Goal: Download file/media

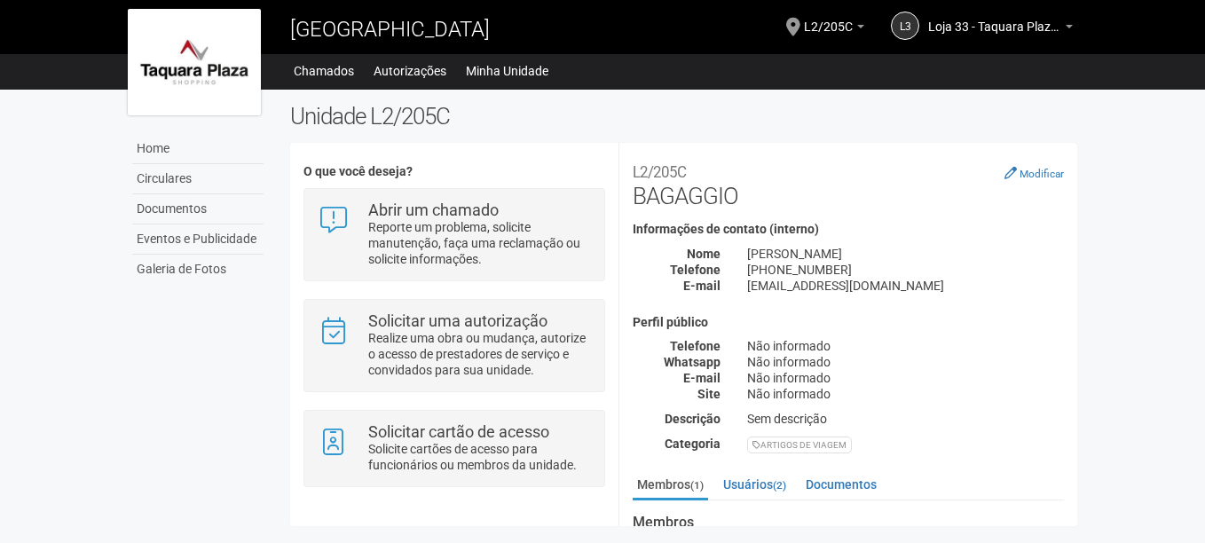
click at [938, 31] on span "Loja 33 - Taquara Plaza [PERSON_NAME]" at bounding box center [994, 18] width 133 height 31
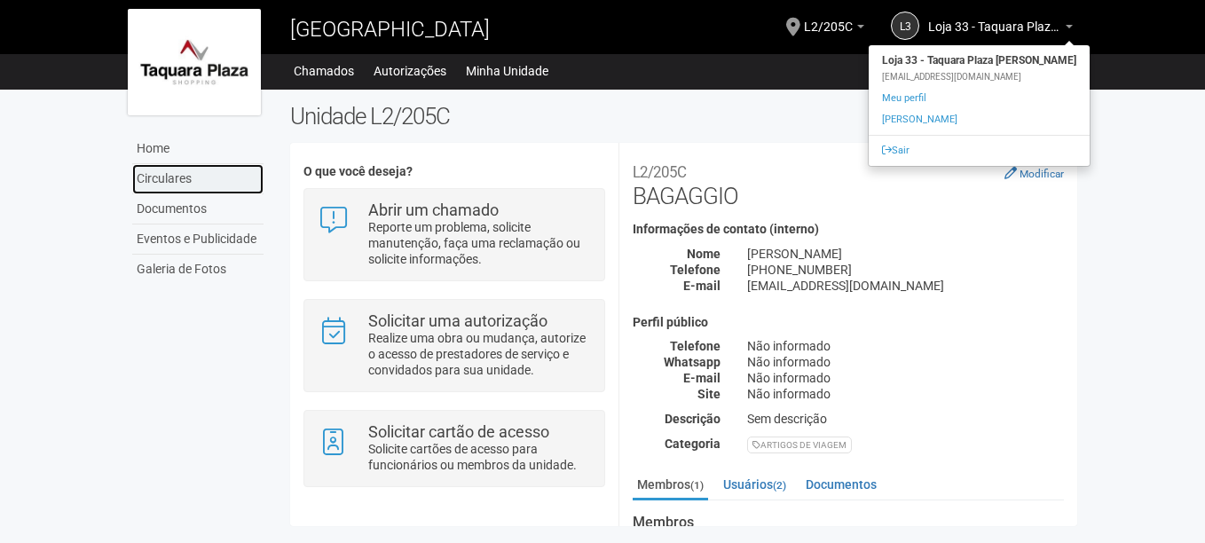
click at [180, 189] on link "Circulares" at bounding box center [197, 179] width 131 height 30
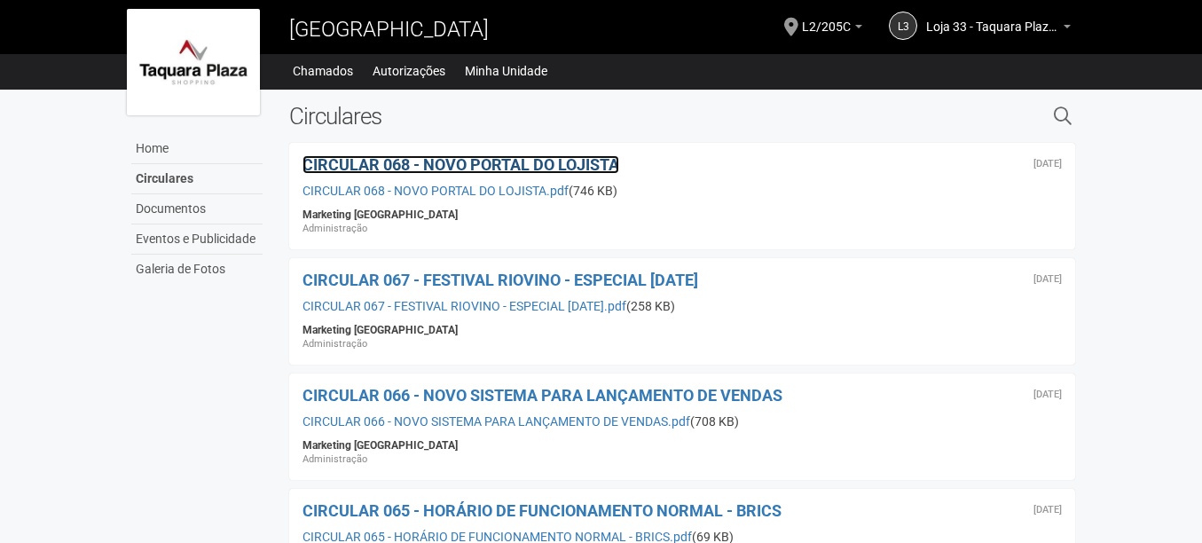
click at [427, 165] on span "CIRCULAR 068 - NOVO PORTAL DO LOJISTA" at bounding box center [461, 164] width 317 height 19
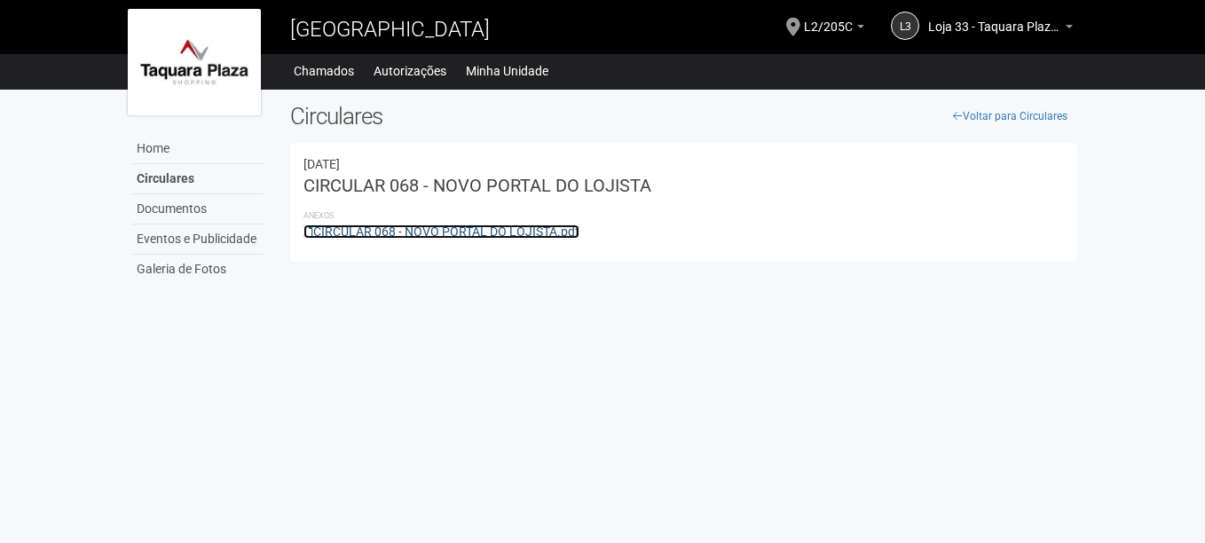
click at [445, 228] on link "CIRCULAR 068 - NOVO PORTAL DO LOJISTA.pdf" at bounding box center [441, 231] width 276 height 14
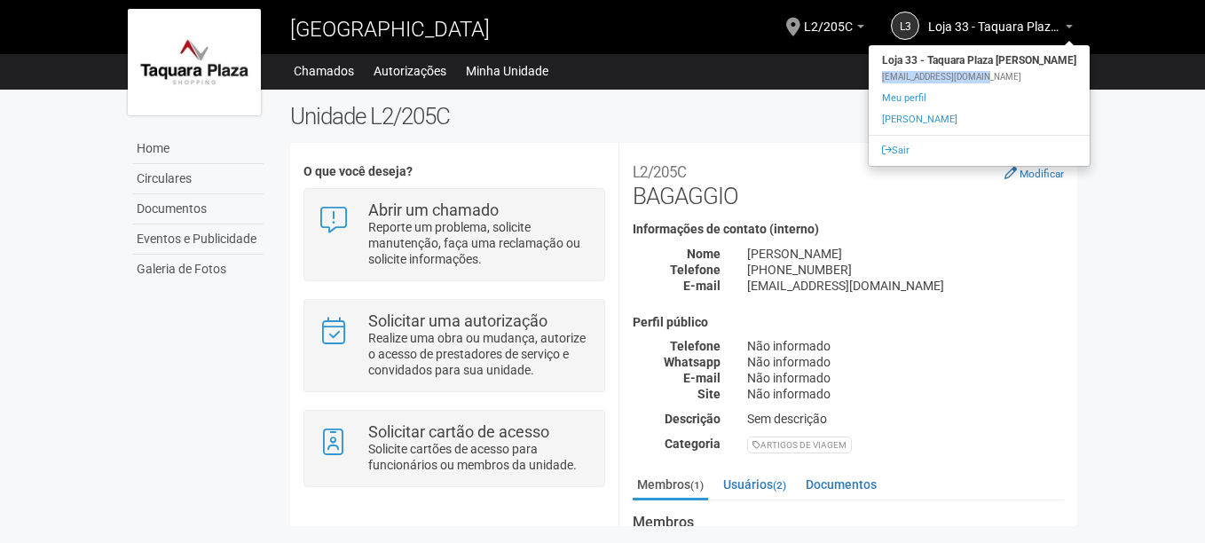
drag, startPoint x: 992, startPoint y: 75, endPoint x: 890, endPoint y: 91, distance: 103.3
click at [889, 78] on div "[EMAIL_ADDRESS][DOMAIN_NAME]" at bounding box center [979, 77] width 221 height 12
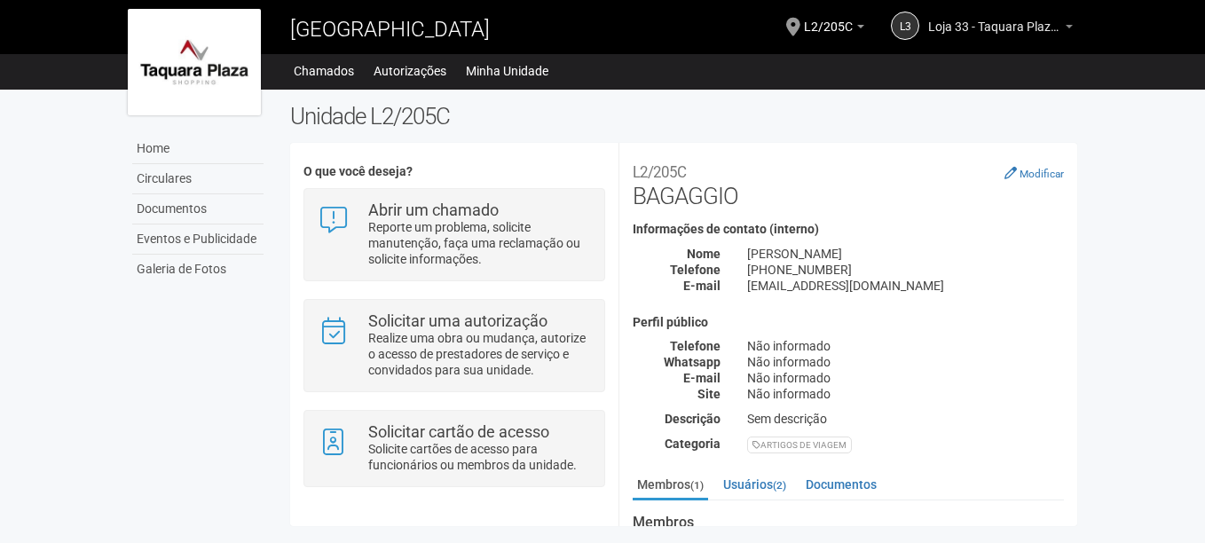
click at [1045, 35] on link "Loja 33 - Taquara Plaza [PERSON_NAME]" at bounding box center [1000, 29] width 145 height 14
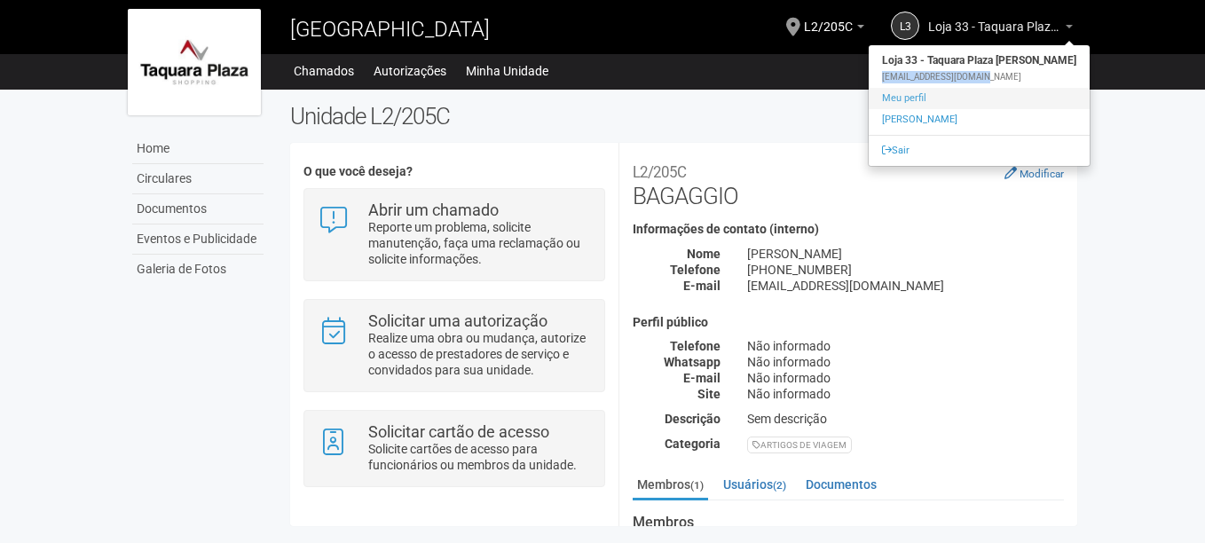
copy div "[EMAIL_ADDRESS][DOMAIN_NAME]"
